Goal: Task Accomplishment & Management: Use online tool/utility

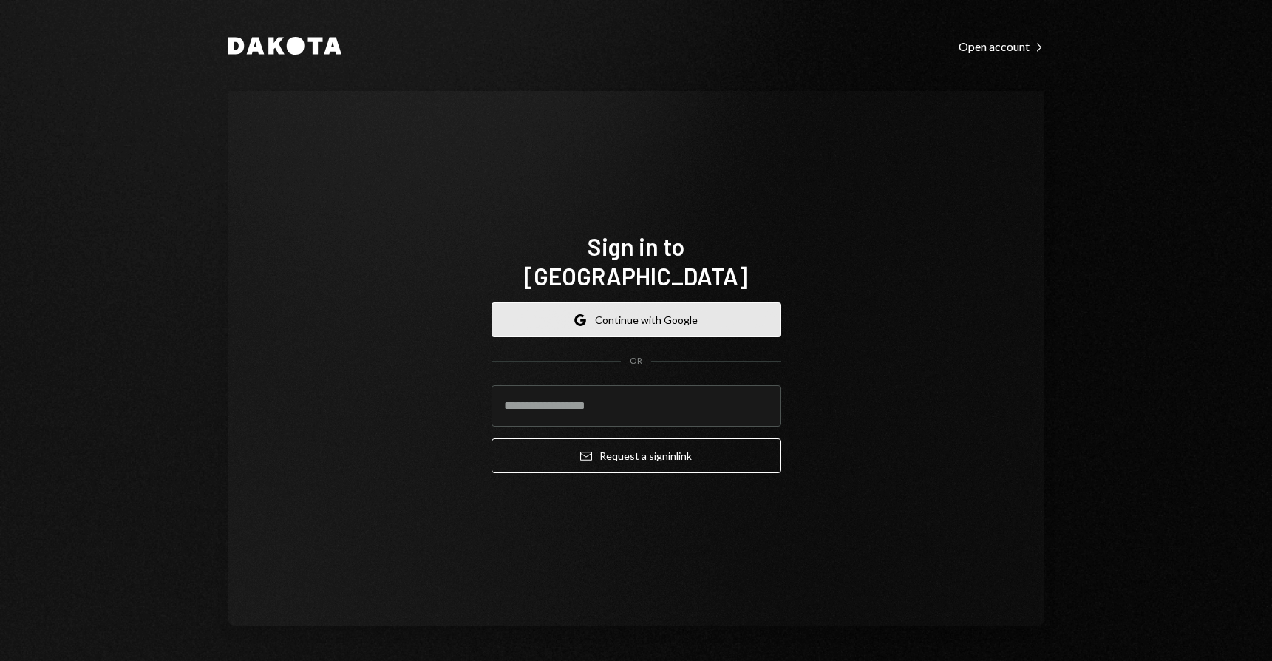
click at [634, 305] on button "Google Continue with Google" at bounding box center [637, 319] width 290 height 35
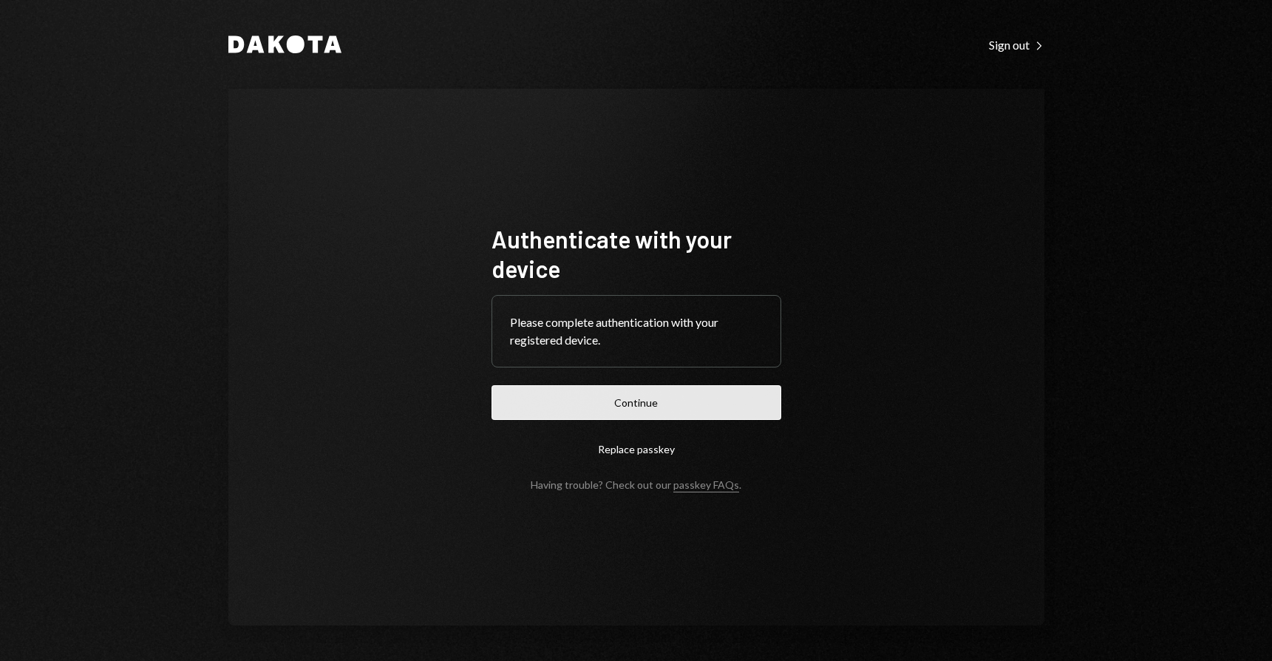
click at [640, 408] on button "Continue" at bounding box center [637, 402] width 290 height 35
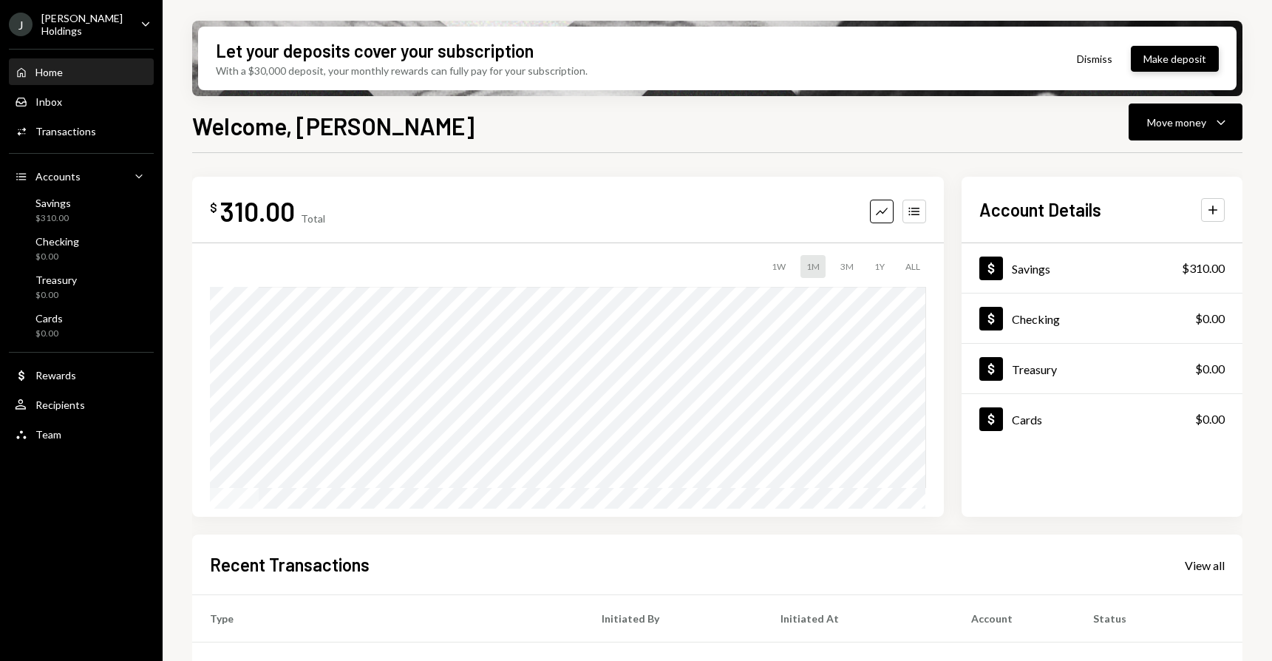
click at [1184, 55] on button "Make deposit" at bounding box center [1175, 59] width 88 height 26
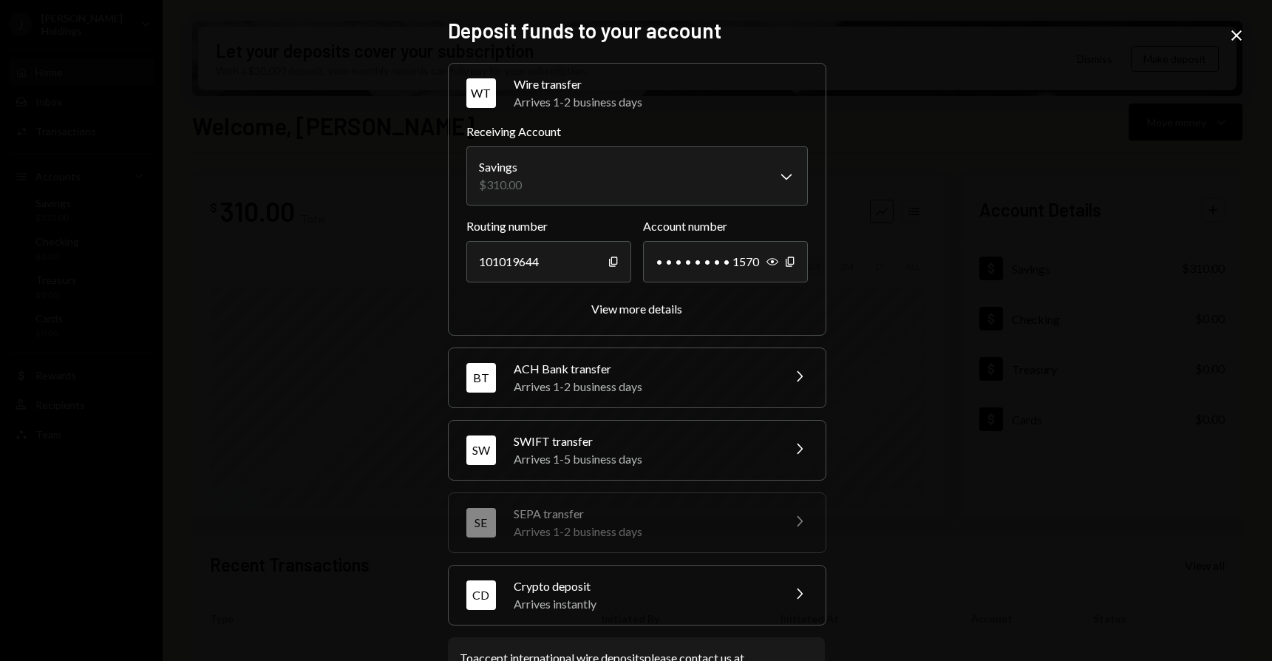
scroll to position [35, 0]
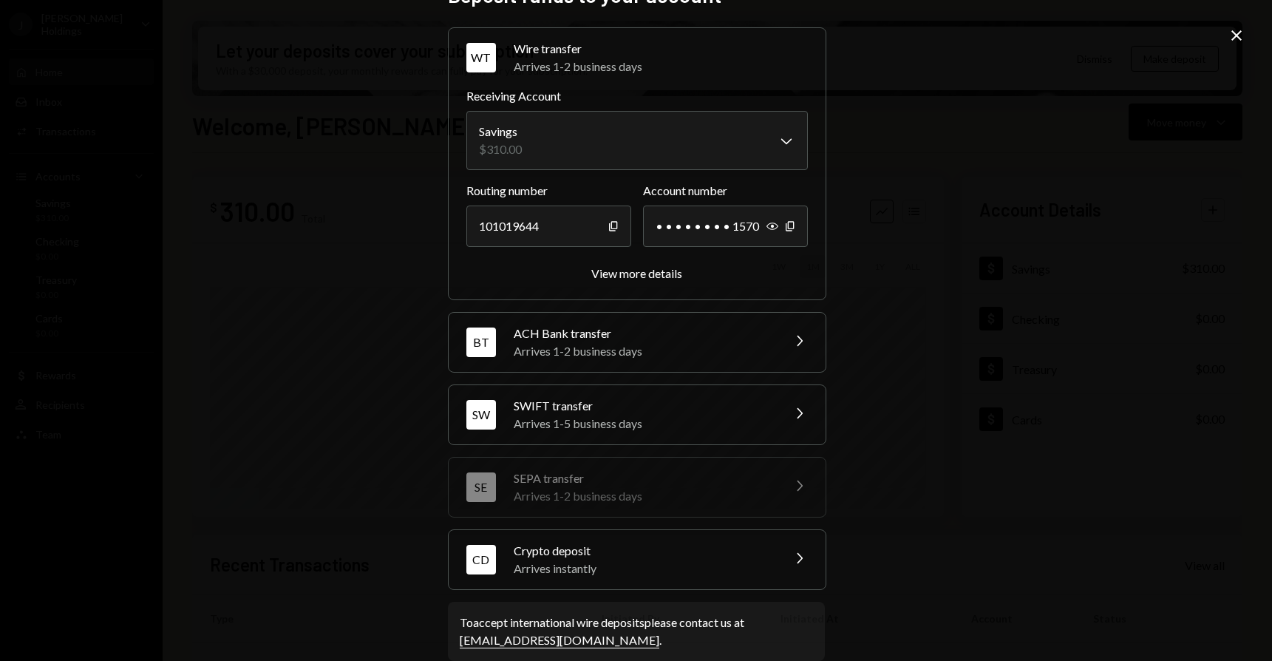
click at [744, 422] on div "Arrives 1-5 business days" at bounding box center [643, 424] width 259 height 18
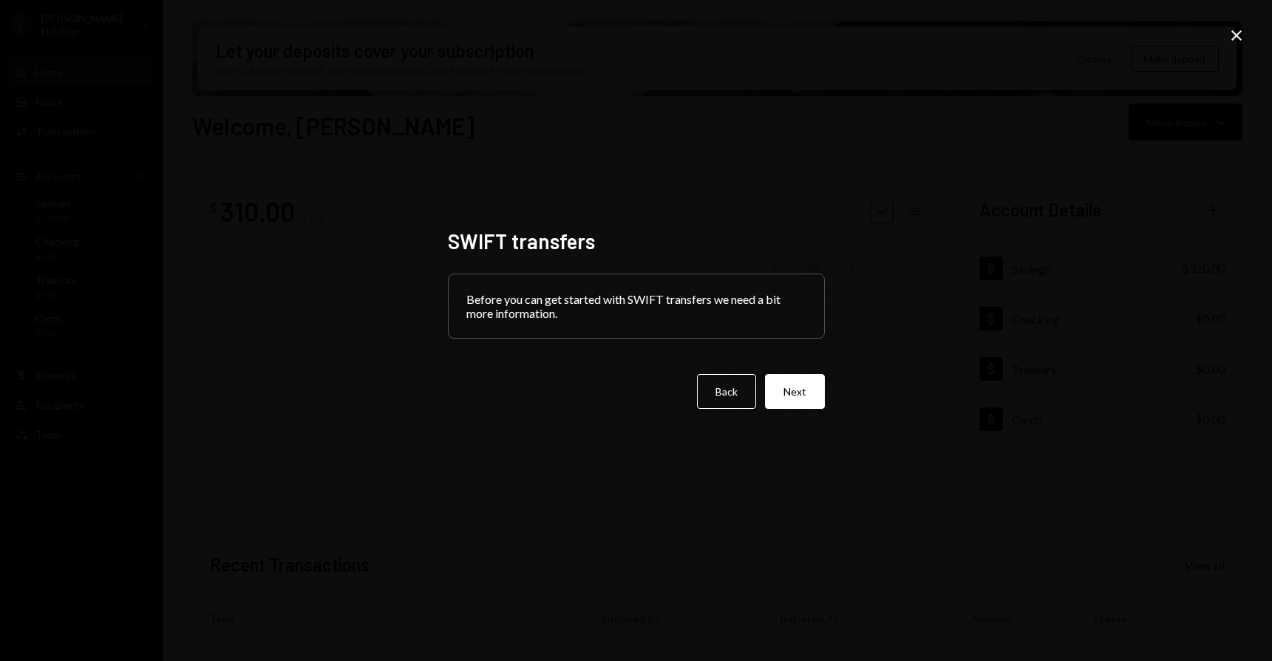
scroll to position [0, 0]
click at [796, 390] on button "Next" at bounding box center [795, 391] width 60 height 35
click at [1239, 34] on icon "Close" at bounding box center [1237, 36] width 18 height 18
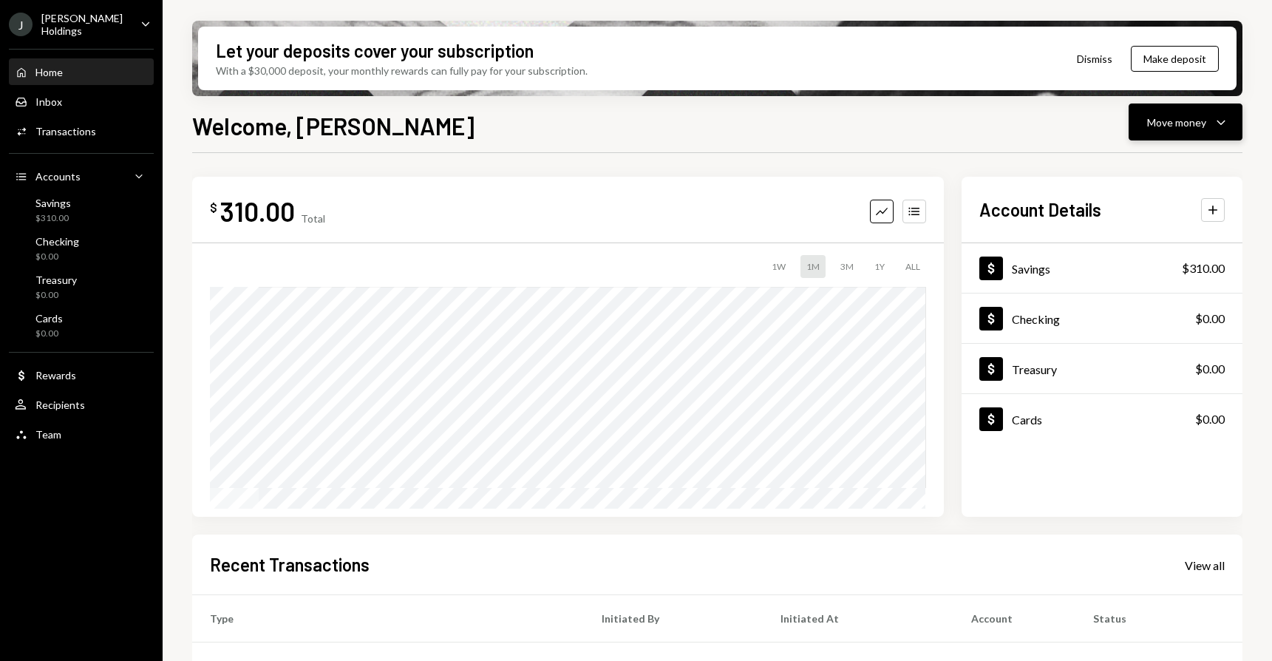
click at [1178, 115] on div "Move money" at bounding box center [1176, 123] width 59 height 16
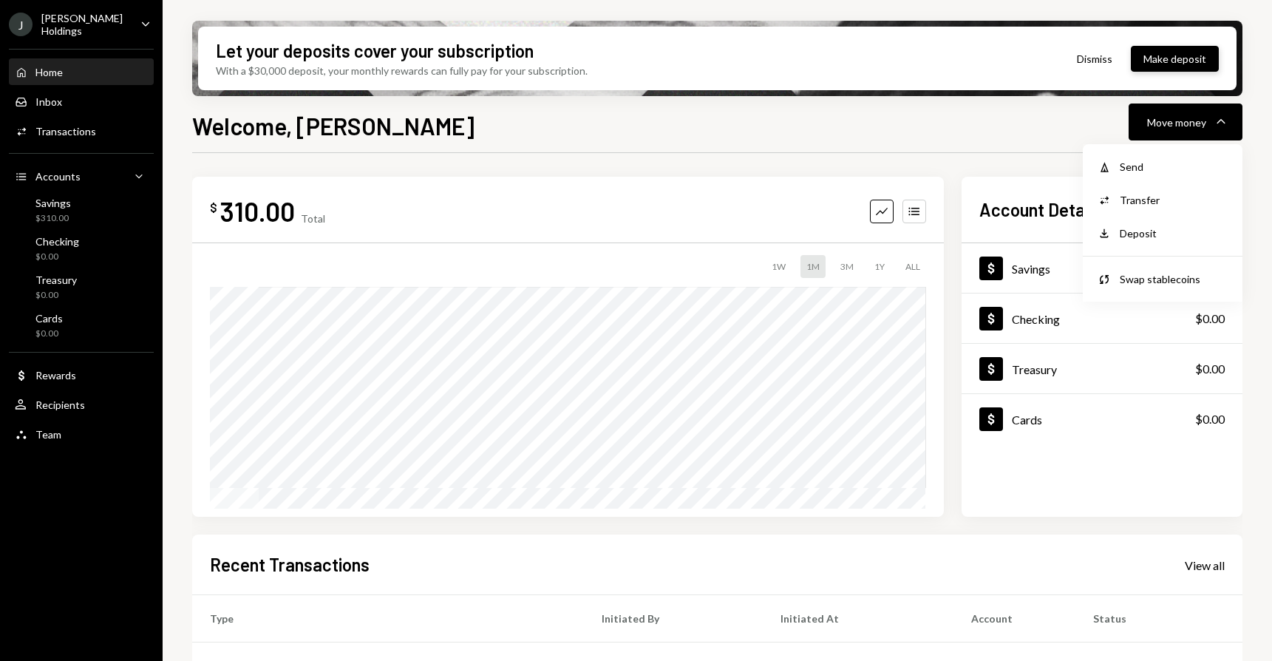
click at [1181, 49] on button "Make deposit" at bounding box center [1175, 59] width 88 height 26
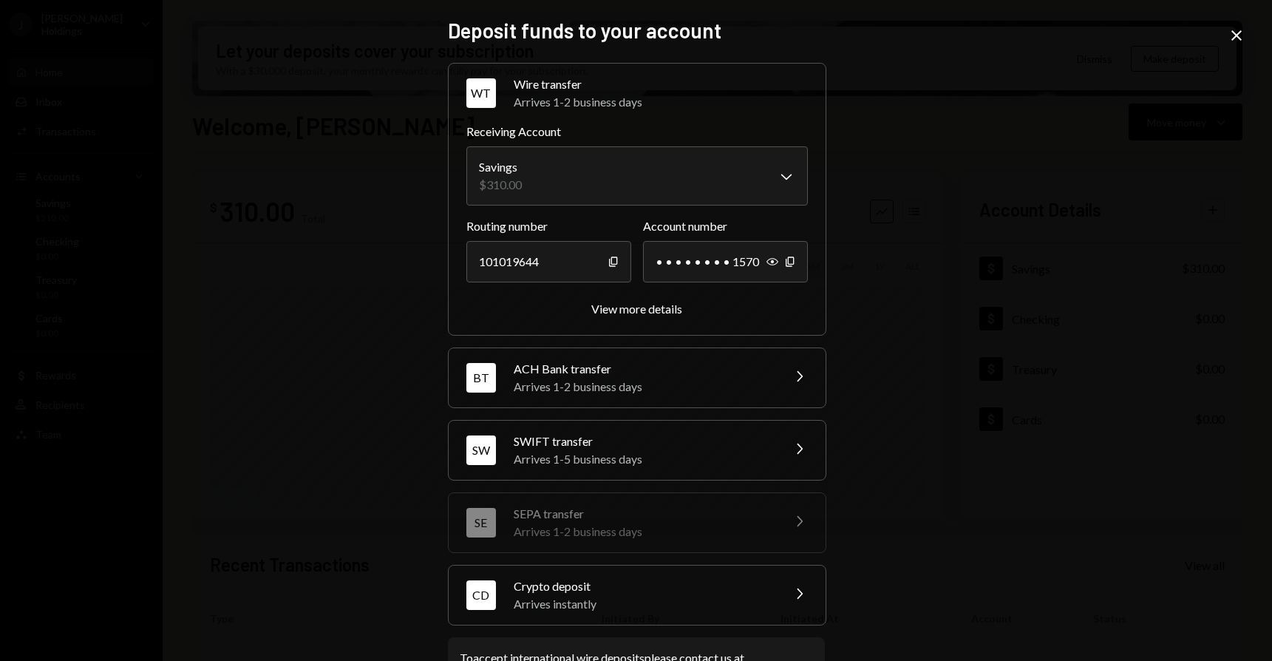
scroll to position [59, 0]
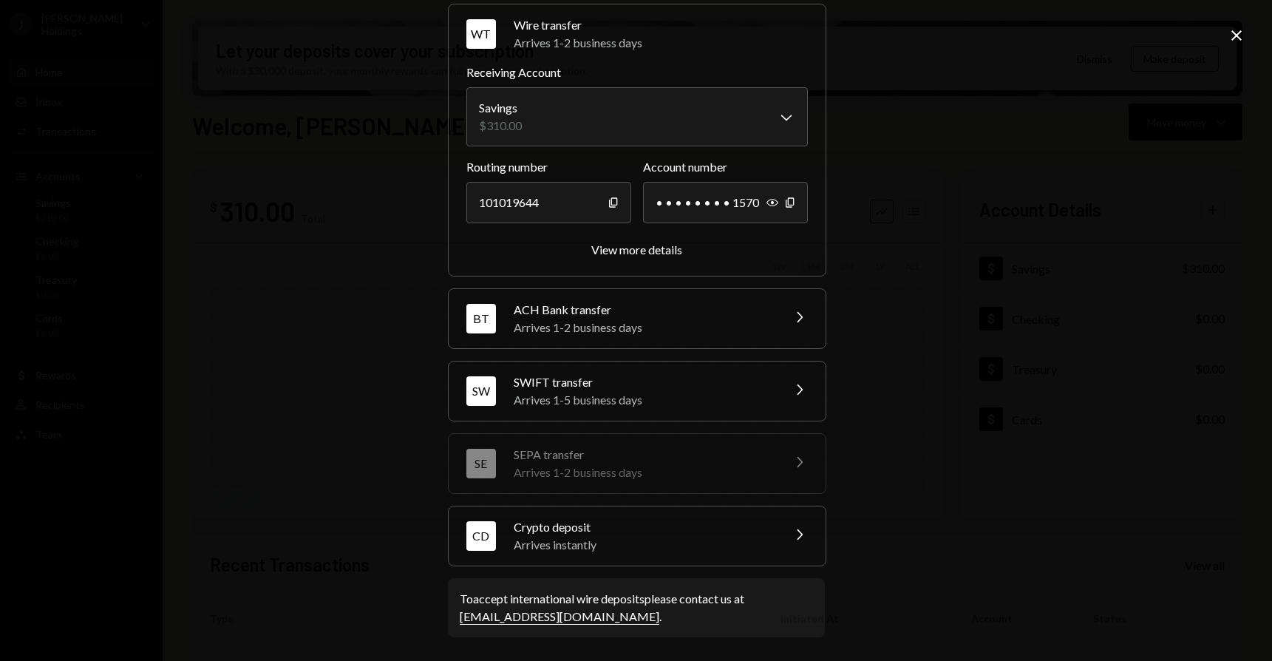
click at [960, 180] on div "**********" at bounding box center [636, 330] width 1272 height 661
click at [1234, 27] on icon "Close" at bounding box center [1237, 36] width 18 height 18
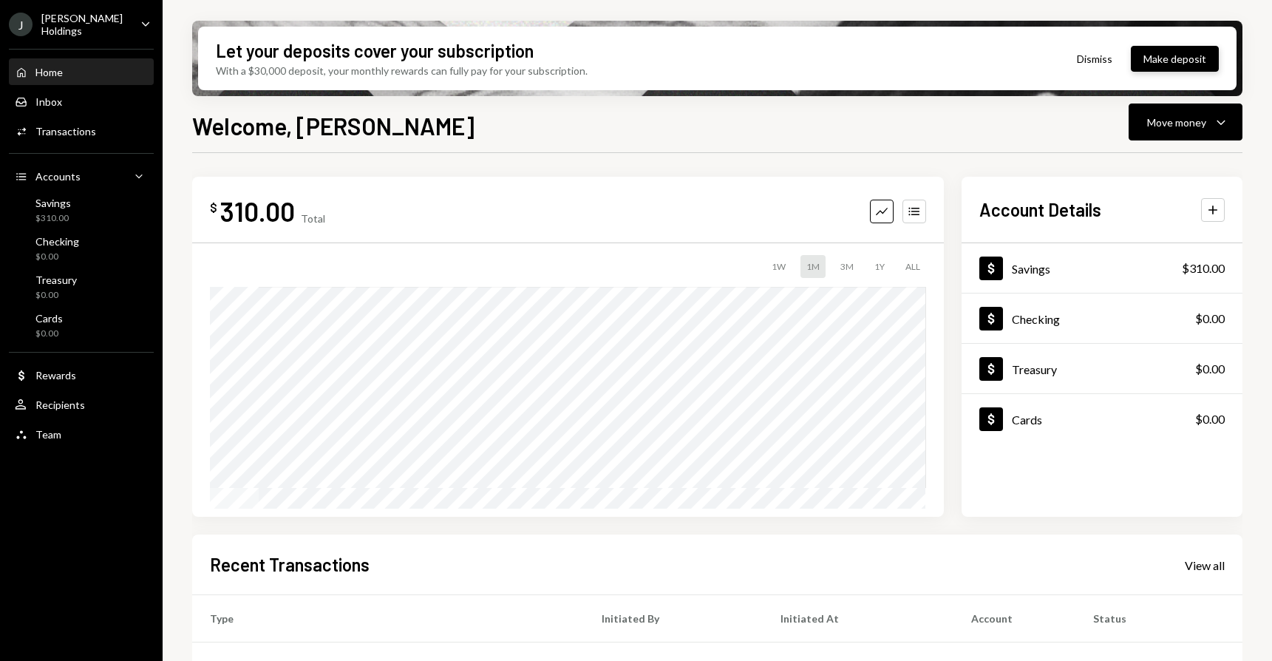
click at [1168, 60] on button "Make deposit" at bounding box center [1175, 59] width 88 height 26
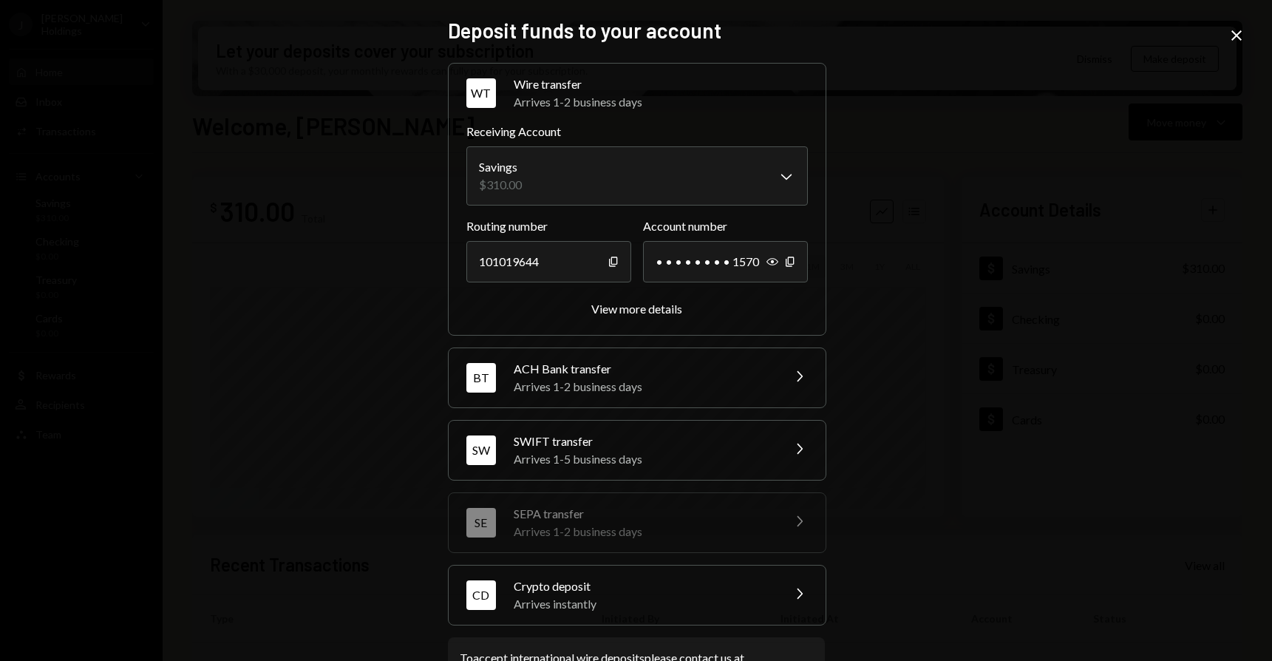
click at [724, 441] on div "SWIFT transfer" at bounding box center [643, 441] width 259 height 18
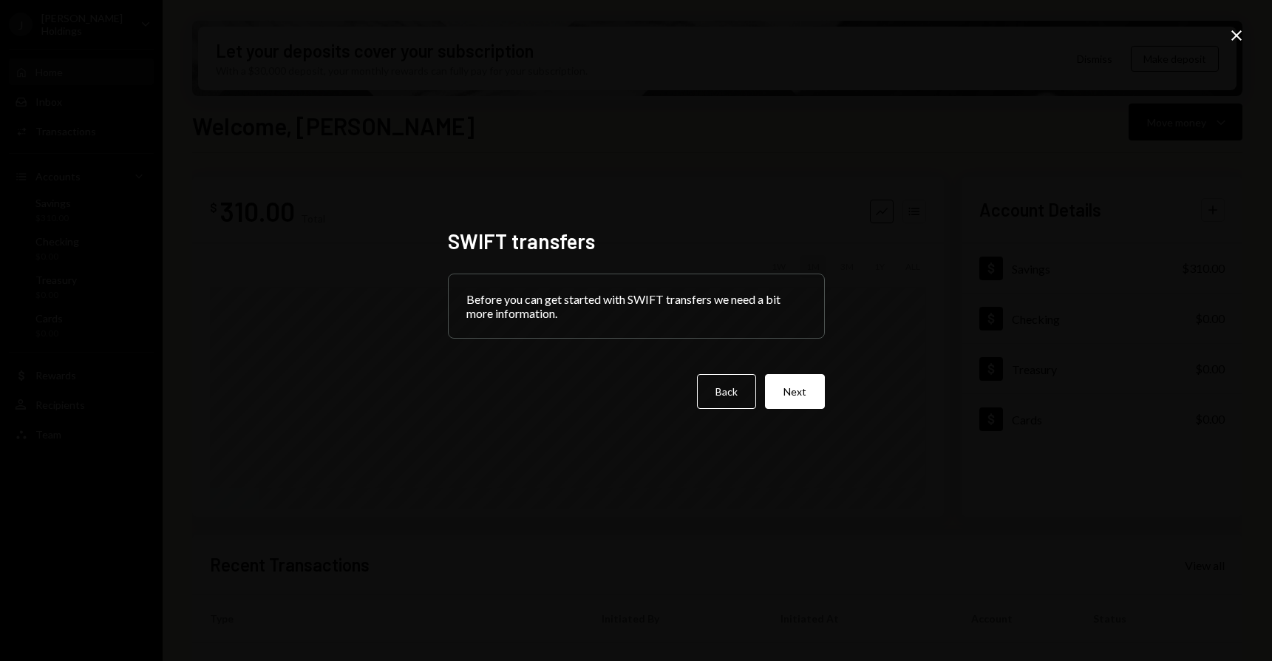
click at [966, 257] on div "SWIFT transfers Before you can get started with SWIFT transfers we need a bit m…" at bounding box center [636, 330] width 1272 height 661
click at [1234, 32] on icon "Close" at bounding box center [1237, 36] width 18 height 18
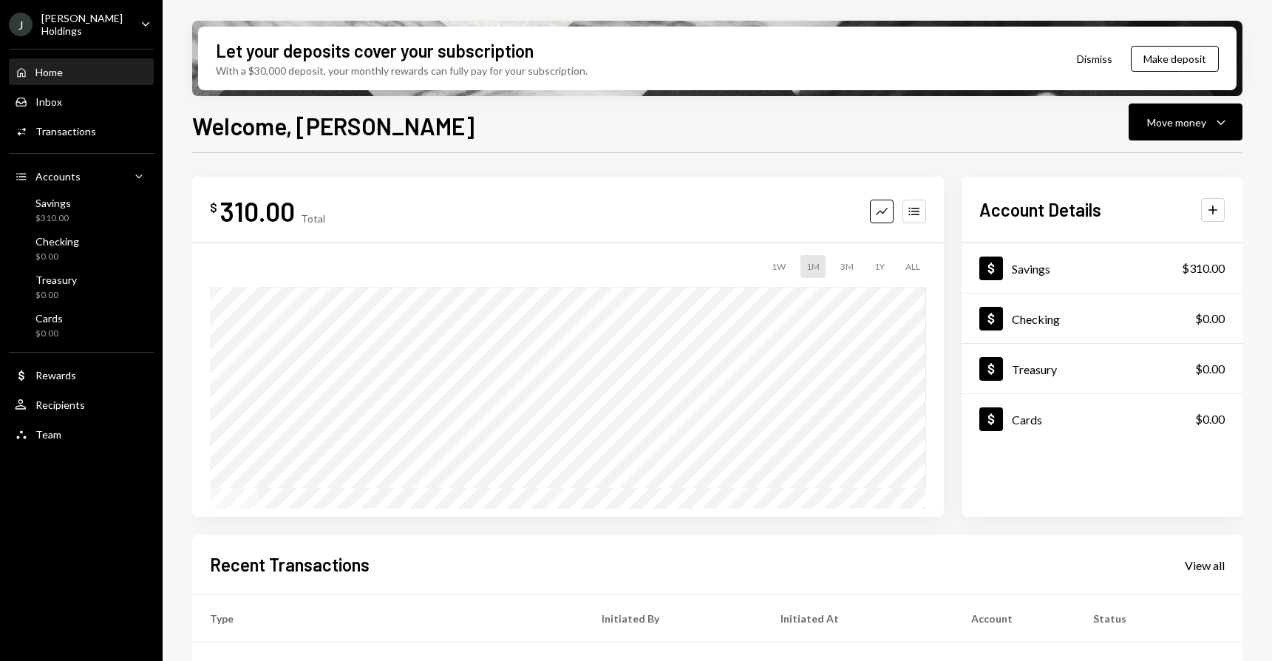
click at [1096, 58] on button "Dismiss" at bounding box center [1095, 58] width 72 height 35
click at [1189, 115] on div "Move money" at bounding box center [1176, 123] width 59 height 16
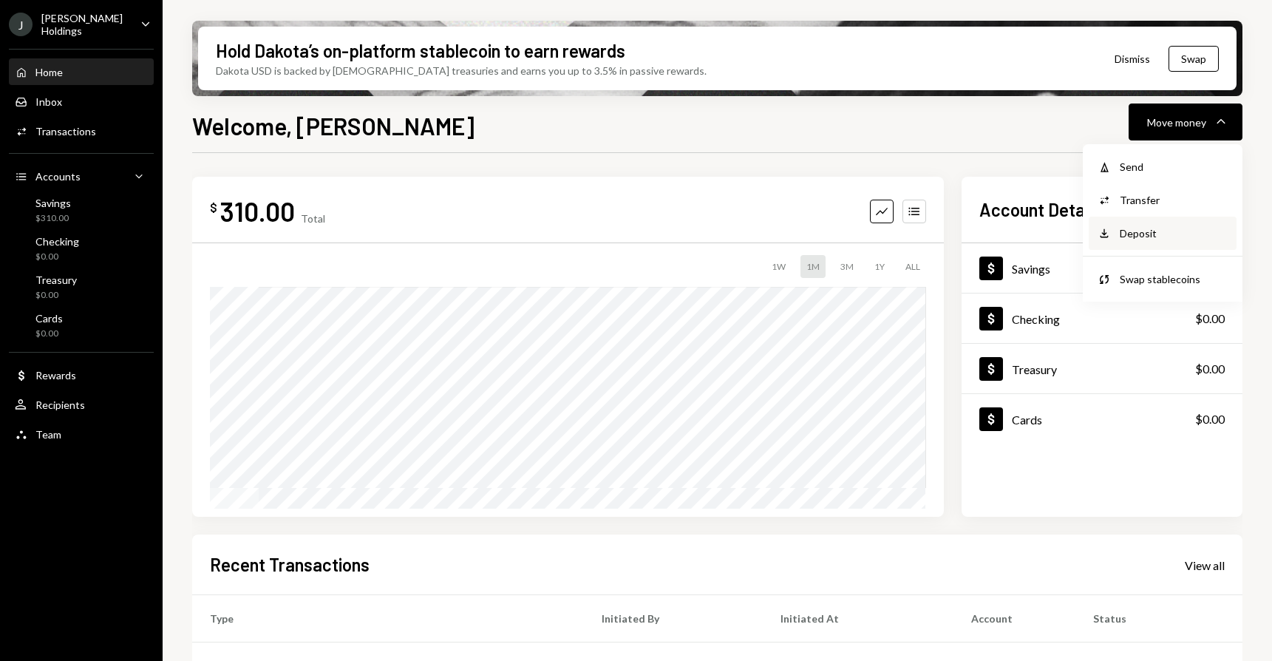
click at [1149, 240] on div "Deposit" at bounding box center [1174, 233] width 108 height 16
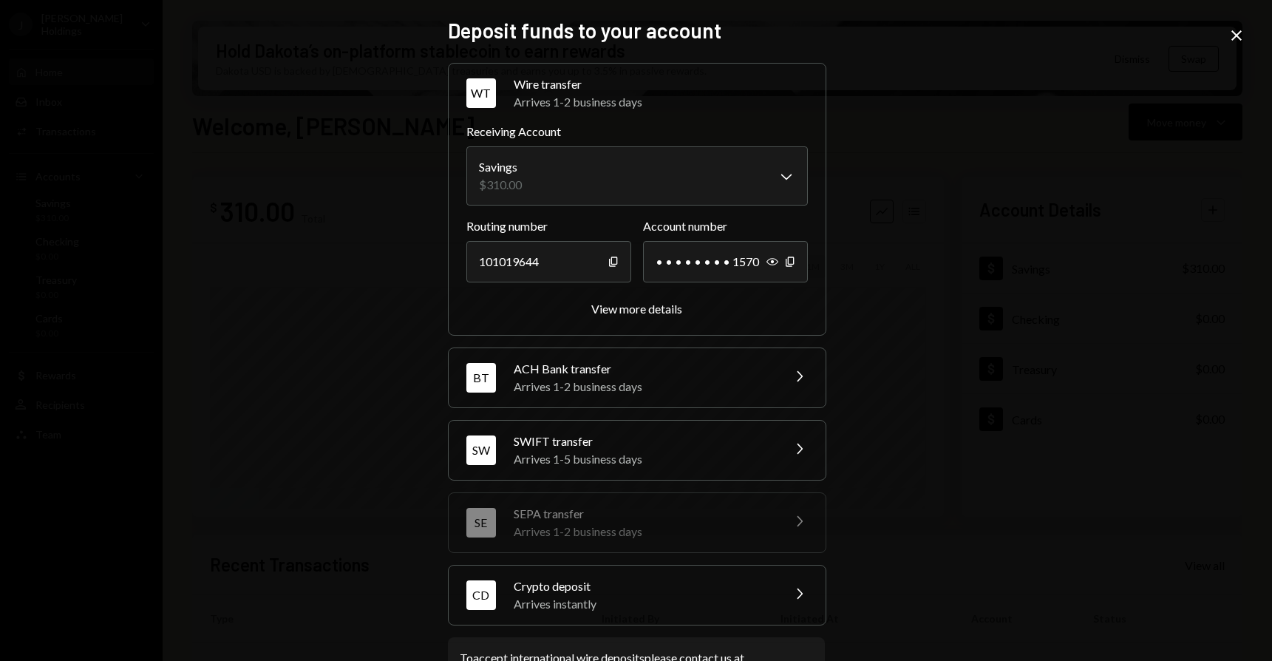
click at [687, 438] on div "SWIFT transfer" at bounding box center [643, 441] width 259 height 18
